Goal: Contribute content

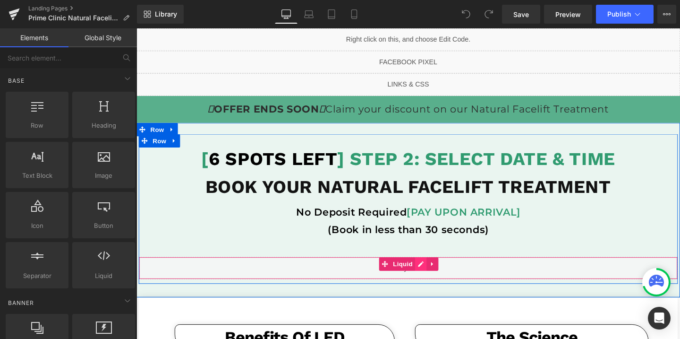
click at [439, 277] on div "Liquid" at bounding box center [422, 280] width 567 height 24
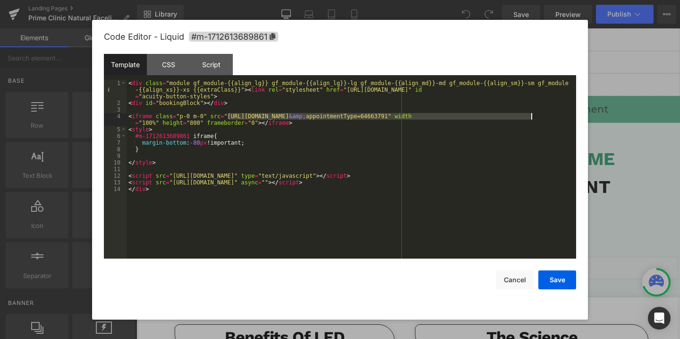
drag, startPoint x: 227, startPoint y: 116, endPoint x: 529, endPoint y: 115, distance: 302.7
click at [529, 115] on div "< div class = "module gf_module-{{align_lg}} gf_module-{{align_lg}}-lg gf_modul…" at bounding box center [352, 182] width 450 height 205
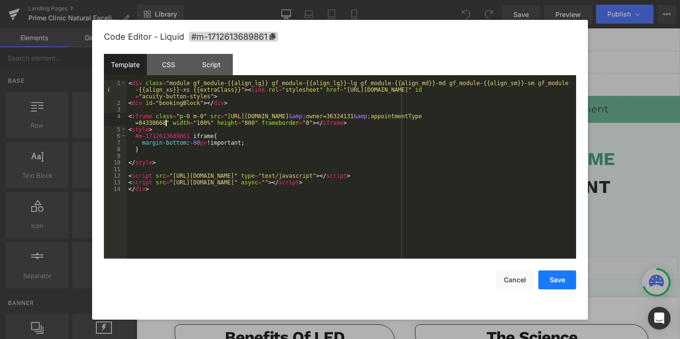
click at [552, 284] on button "Save" at bounding box center [557, 279] width 38 height 19
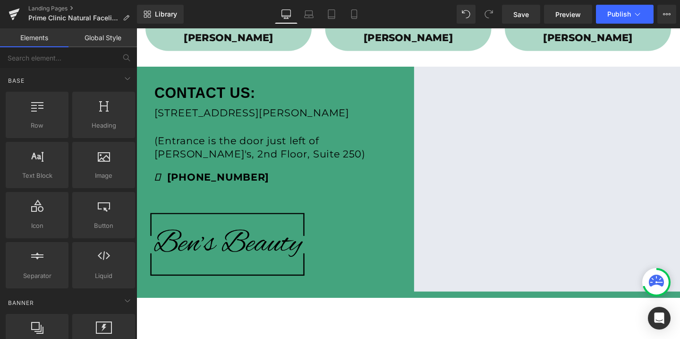
scroll to position [667, 0]
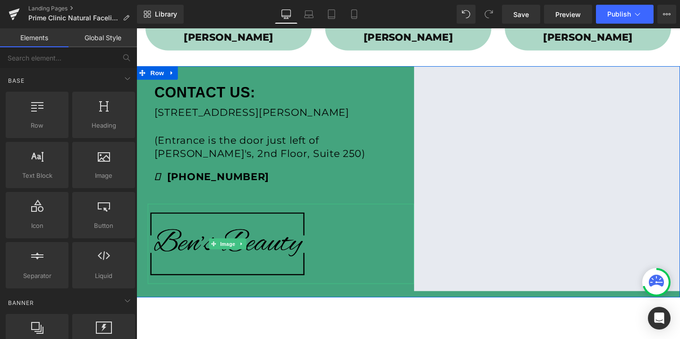
click at [199, 239] on img at bounding box center [232, 255] width 168 height 84
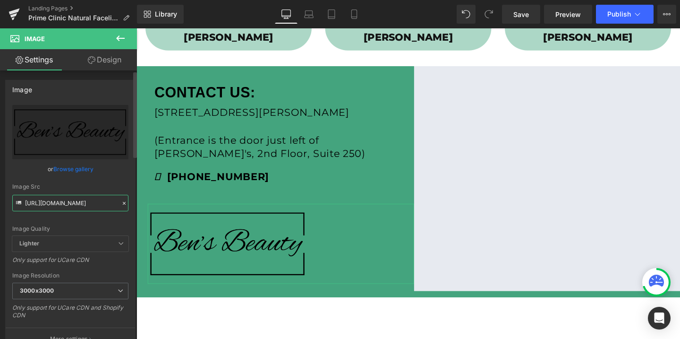
click at [51, 208] on input "[URL][DOMAIN_NAME]" at bounding box center [70, 203] width 116 height 17
paste input "prime_clinic_logo_3000x3000.webp?v=1752291933"
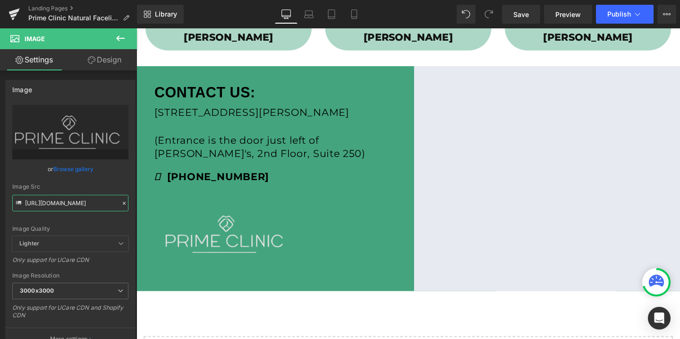
type input "[URL][DOMAIN_NAME]"
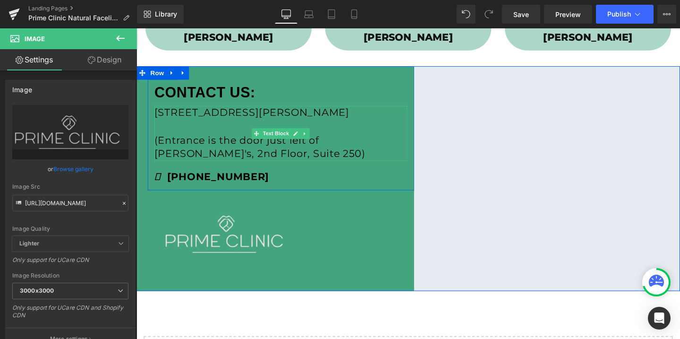
click at [193, 136] on p at bounding box center [288, 131] width 266 height 15
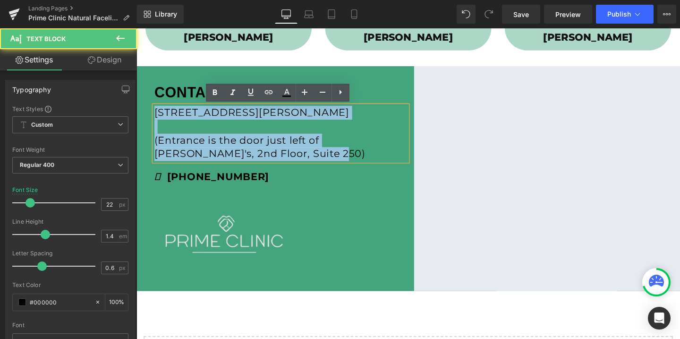
drag, startPoint x: 156, startPoint y: 117, endPoint x: 277, endPoint y: 164, distance: 130.2
click at [277, 164] on div "[STREET_ADDRESS][PERSON_NAME] (Entrance is the door just left of [PERSON_NAME]'…" at bounding box center [288, 139] width 266 height 58
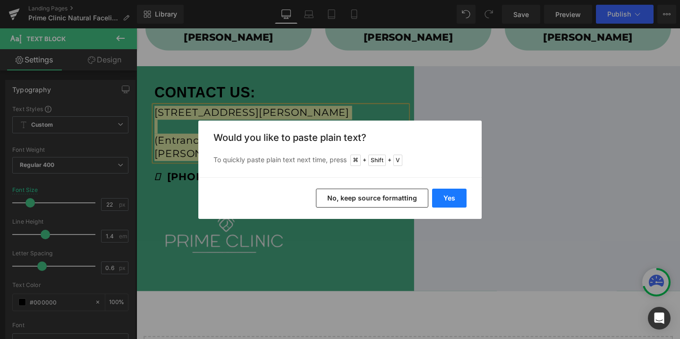
click at [459, 203] on button "Yes" at bounding box center [449, 197] width 34 height 19
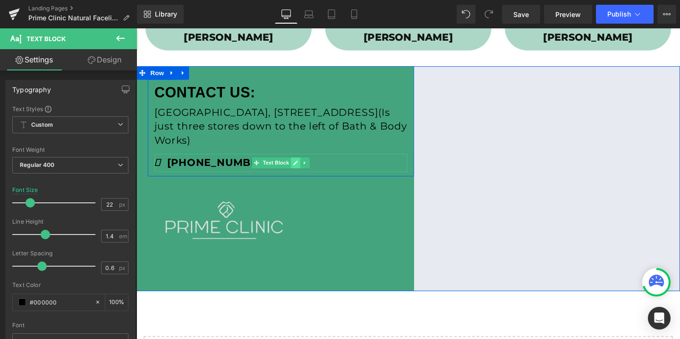
click at [299, 168] on link at bounding box center [304, 169] width 10 height 11
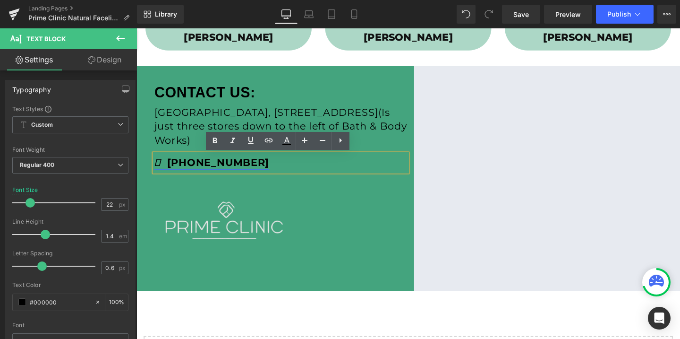
click at [249, 175] on strong "[PHONE_NUMBER]" at bounding box center [215, 169] width 120 height 13
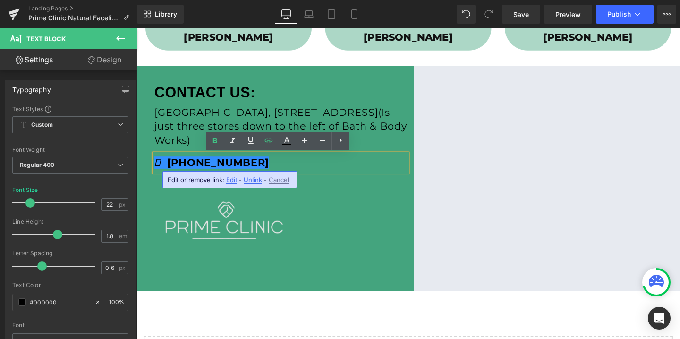
click at [232, 179] on span "Edit" at bounding box center [231, 180] width 11 height 8
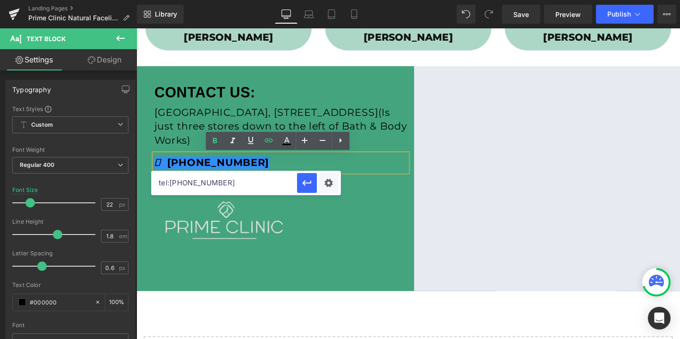
click at [211, 183] on input "tel:[PHONE_NUMBER]" at bounding box center [224, 183] width 145 height 24
paste input "[PHONE_NUMBER]"
type input "[PHONE_NUMBER]"
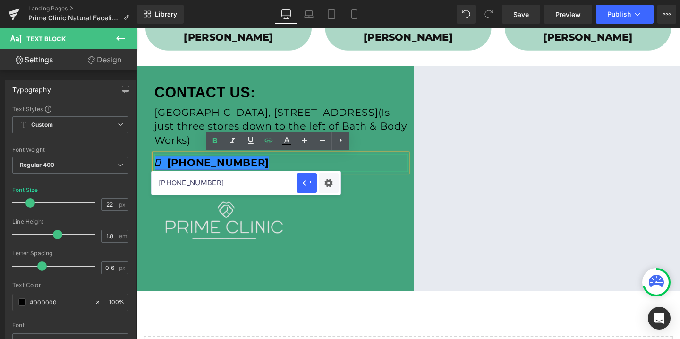
click at [234, 167] on strong "[PHONE_NUMBER]" at bounding box center [215, 169] width 120 height 13
click at [156, 184] on input "[PHONE_NUMBER]" at bounding box center [224, 183] width 145 height 24
type input "tel:[PHONE_NUMBER]"
click at [309, 182] on icon "button" at bounding box center [306, 182] width 11 height 11
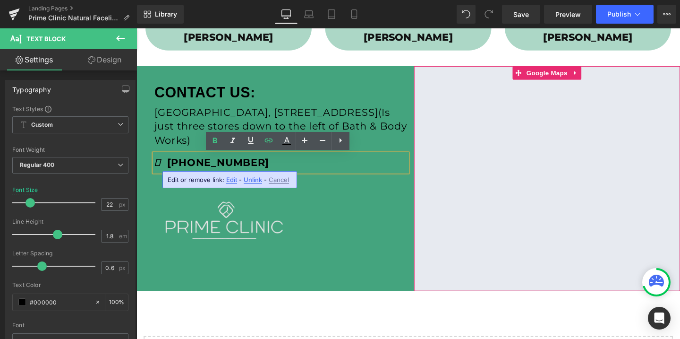
click at [568, 71] on div at bounding box center [568, 186] width 280 height 236
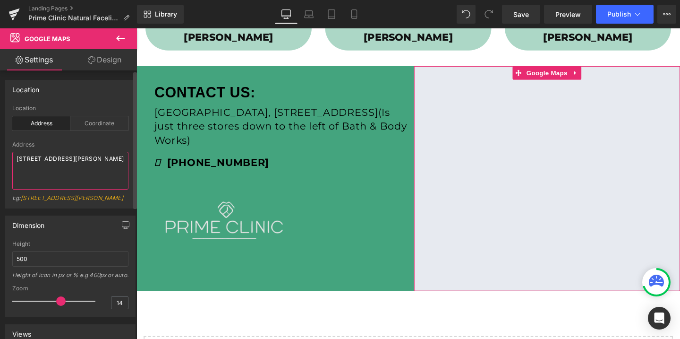
click at [44, 160] on textarea "[STREET_ADDRESS][PERSON_NAME]" at bounding box center [70, 171] width 116 height 38
paste textarea "[GEOGRAPHIC_DATA], [STREET_ADDRESS]"
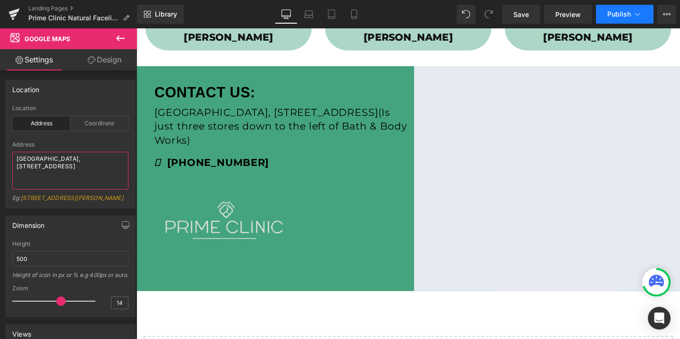
type textarea "[GEOGRAPHIC_DATA], [STREET_ADDRESS]"
click at [612, 11] on span "Publish" at bounding box center [619, 14] width 24 height 8
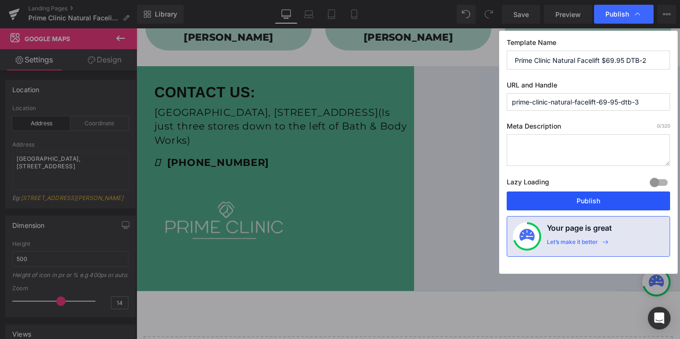
click at [591, 201] on button "Publish" at bounding box center [588, 200] width 163 height 19
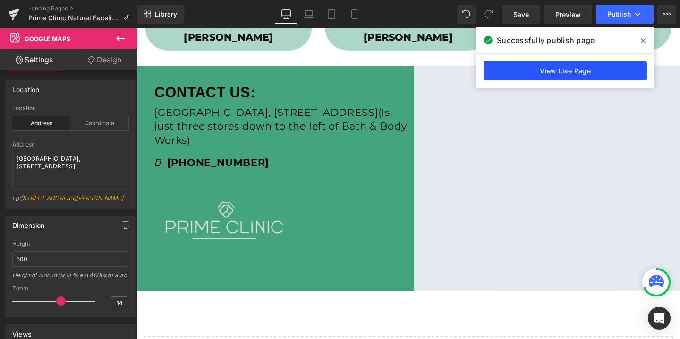
click at [572, 76] on link "View Live Page" at bounding box center [565, 70] width 163 height 19
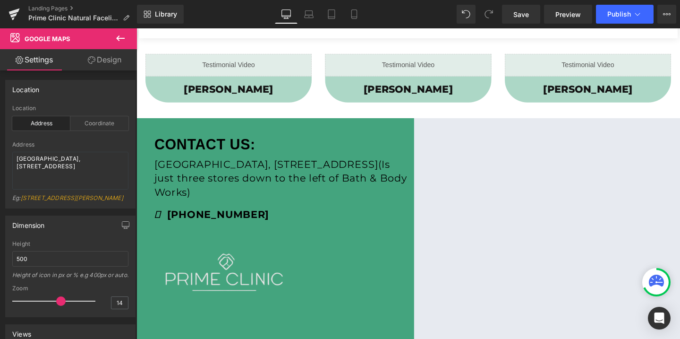
scroll to position [756, 0]
